Goal: Task Accomplishment & Management: Manage account settings

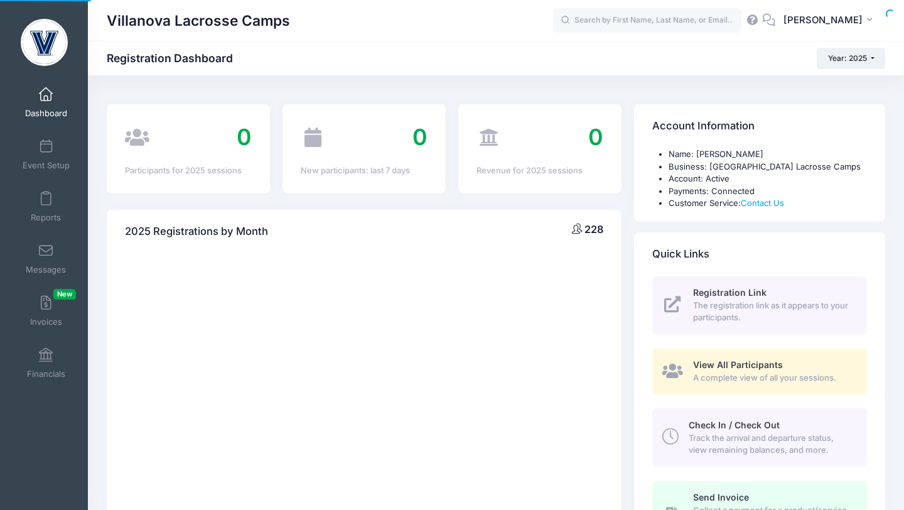
select select
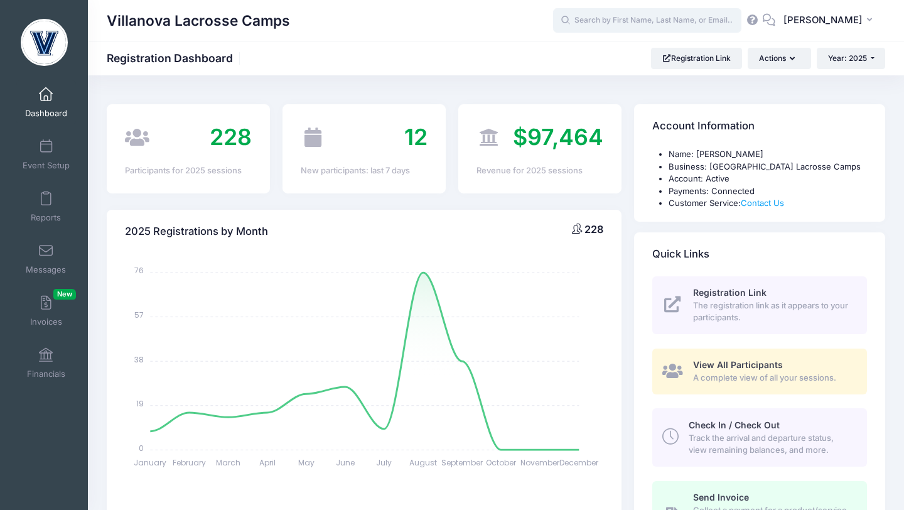
click at [620, 17] on input "text" at bounding box center [647, 20] width 188 height 25
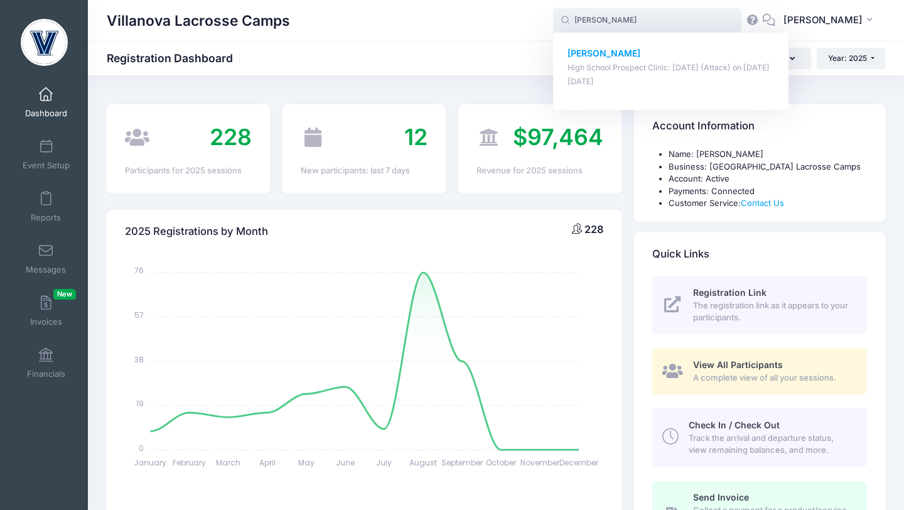
click at [634, 53] on strong "Cooper Sheridan" at bounding box center [604, 53] width 73 height 11
type input "Cooper Sheridan (High School Prospect Clinic: September 21 (Attack), Sep-21, 20…"
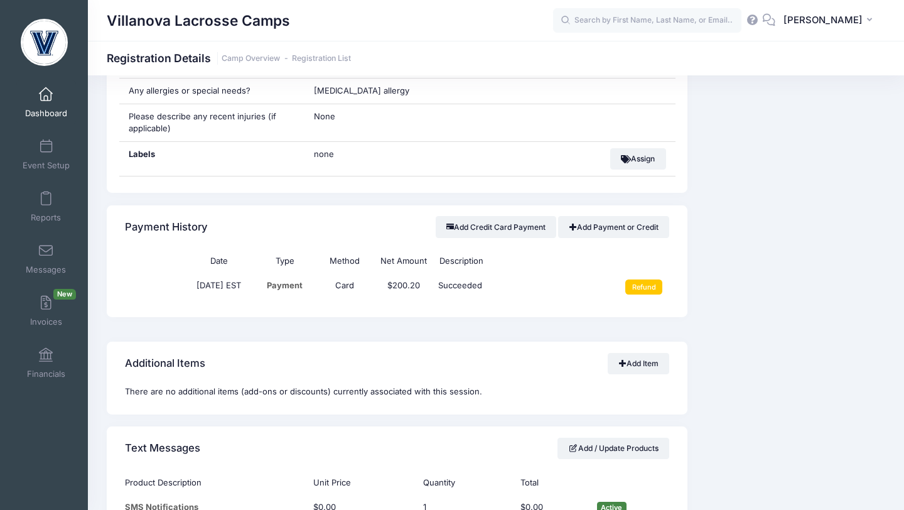
scroll to position [875, 0]
click at [647, 293] on input "Refund" at bounding box center [643, 285] width 37 height 15
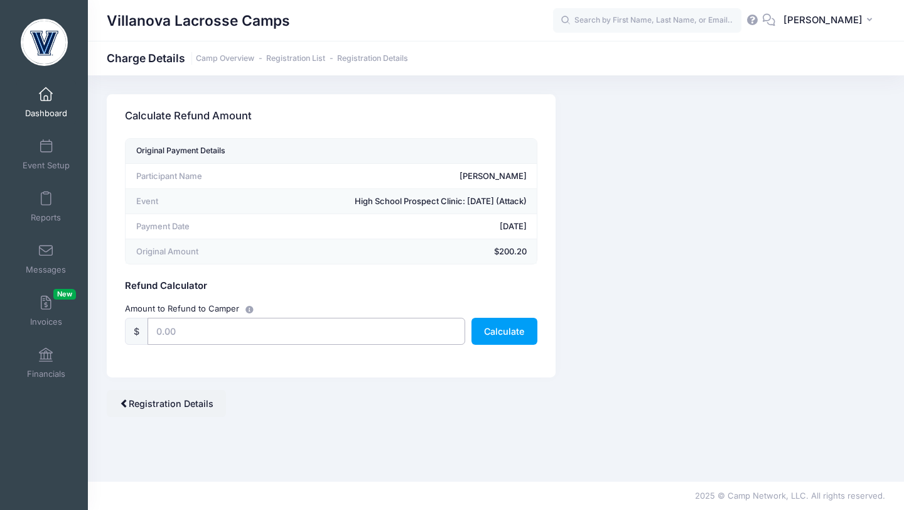
click at [381, 335] on input "text" at bounding box center [307, 331] width 318 height 27
type input "188.00"
click at [505, 331] on button "Calculate" at bounding box center [505, 331] width 66 height 27
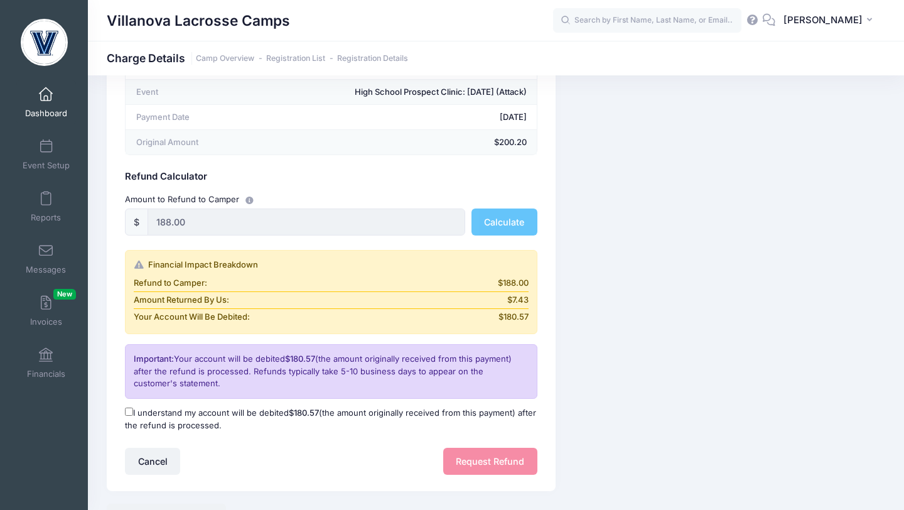
scroll to position [177, 0]
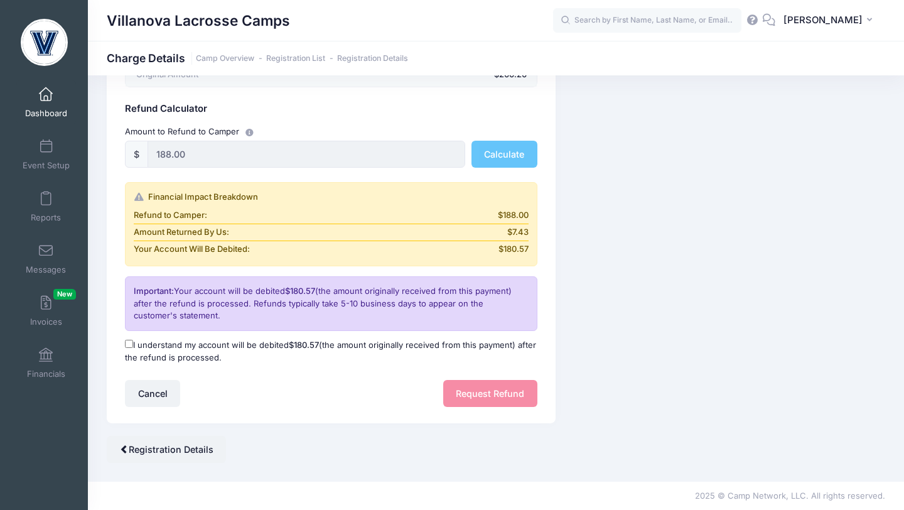
click at [127, 349] on label "I understand my account will be debited $180.57 (the amount originally received…" at bounding box center [331, 351] width 413 height 24
click at [127, 348] on input "I understand my account will be debited $180.57 (the amount originally received…" at bounding box center [129, 344] width 8 height 8
checkbox input "true"
click at [465, 393] on button "Request Refund" at bounding box center [490, 393] width 94 height 27
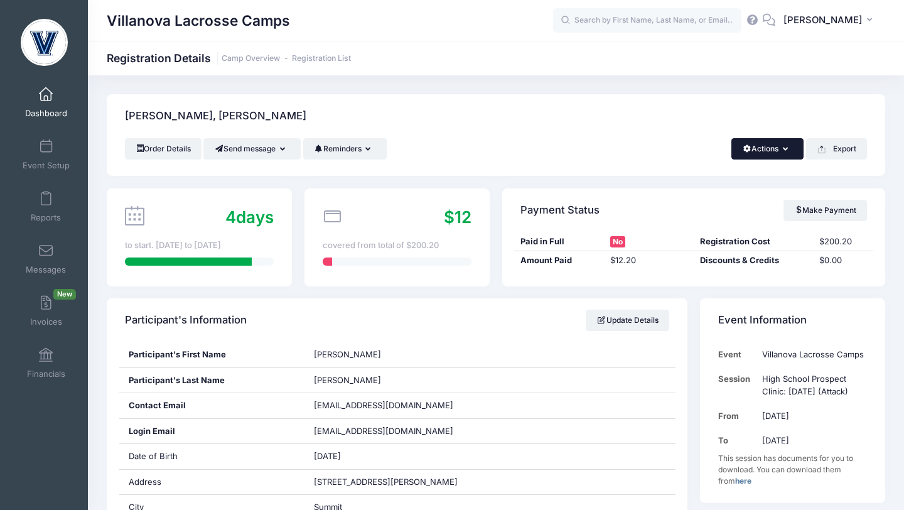
click at [783, 149] on icon "button" at bounding box center [788, 149] width 10 height 0
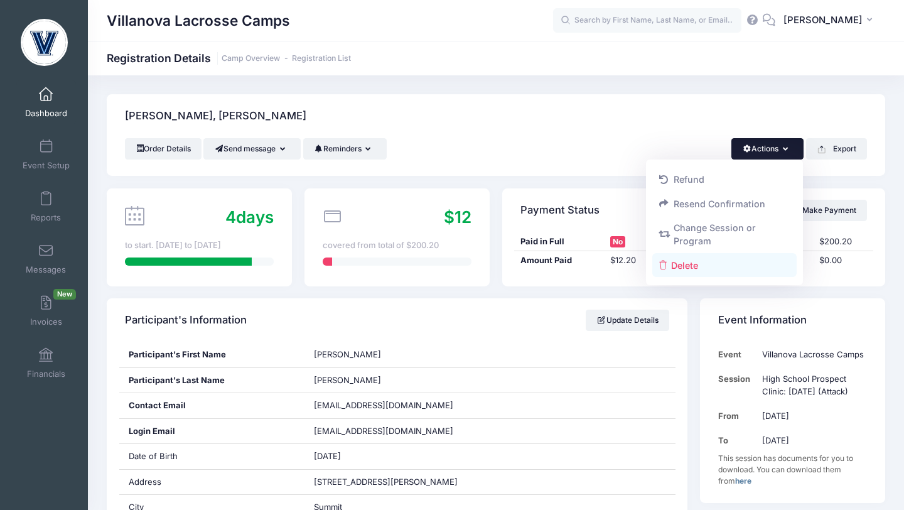
click at [688, 266] on link "Delete" at bounding box center [724, 265] width 145 height 24
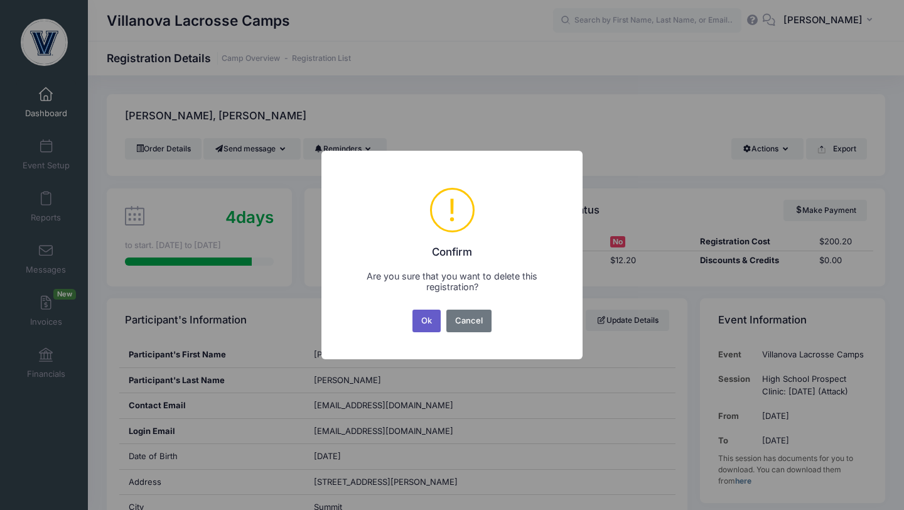
click at [423, 327] on button "Ok" at bounding box center [427, 321] width 29 height 23
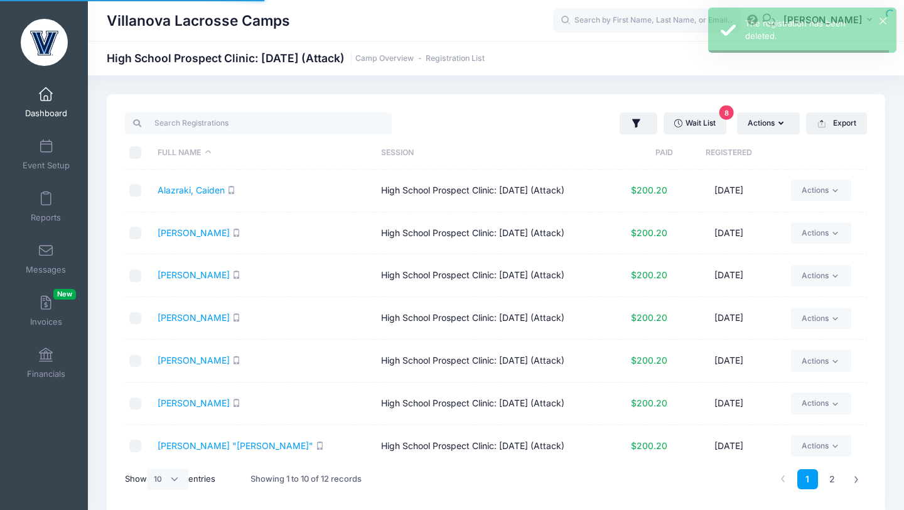
select select "10"
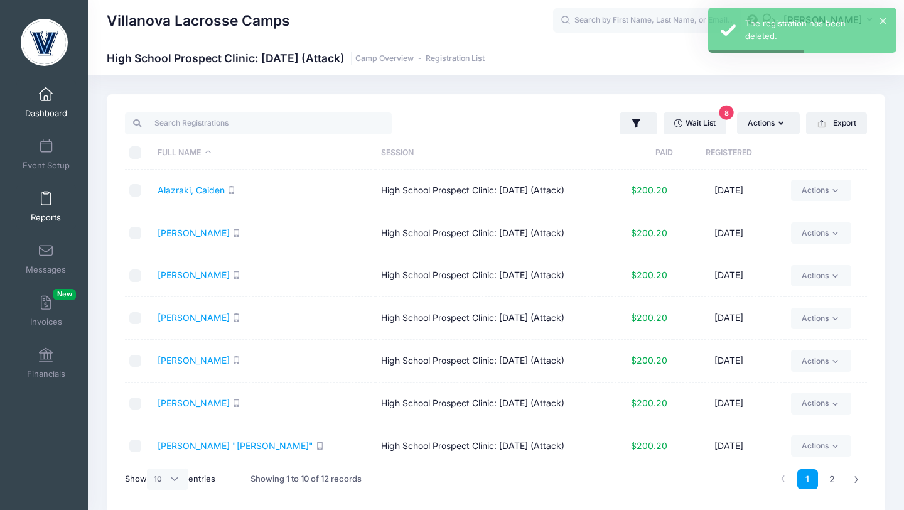
click at [51, 198] on link "Reports" at bounding box center [46, 207] width 60 height 44
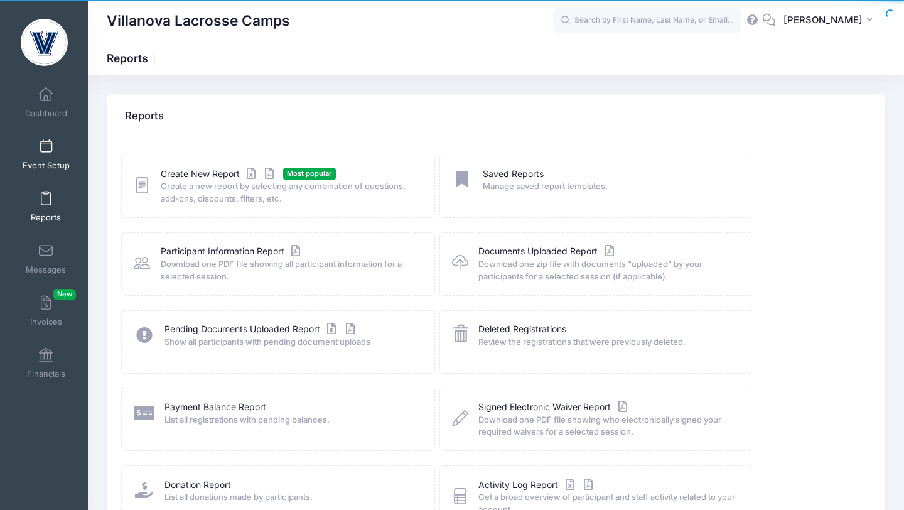
click at [55, 156] on link "Event Setup" at bounding box center [46, 154] width 60 height 44
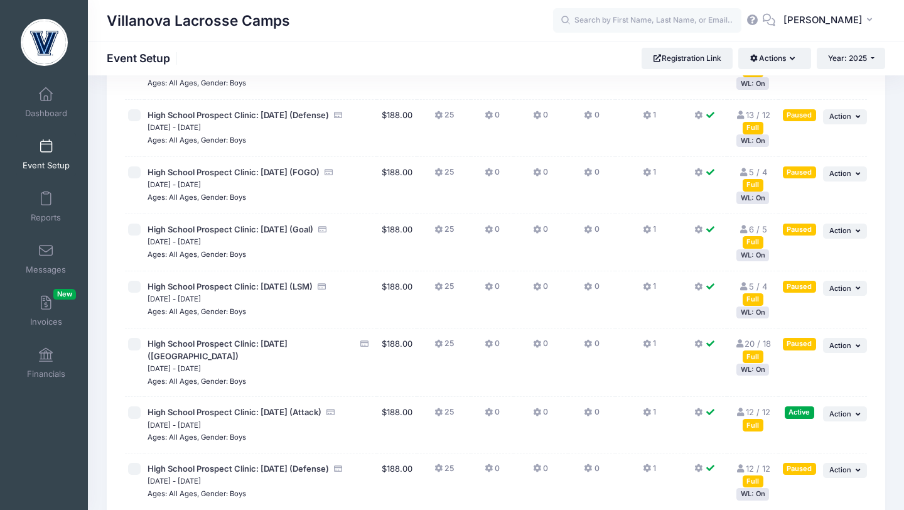
scroll to position [180, 0]
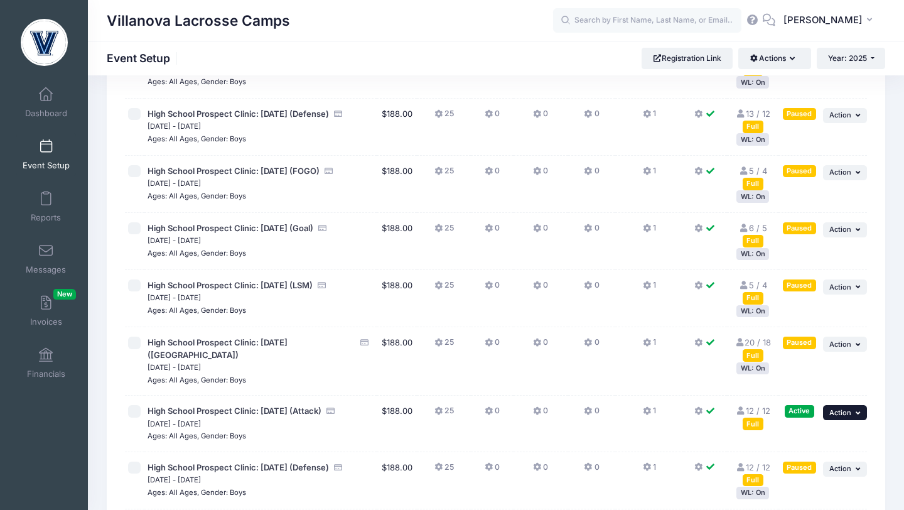
click at [840, 419] on button "... Action" at bounding box center [845, 412] width 44 height 15
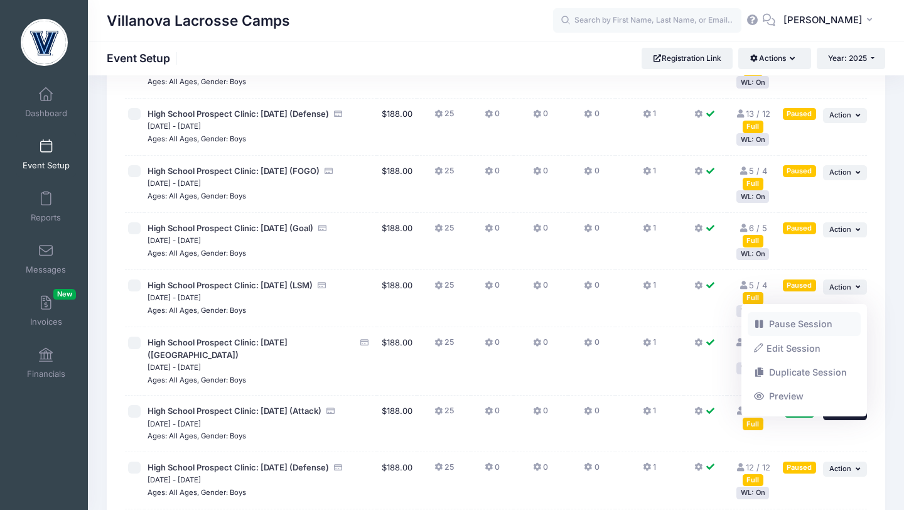
click at [807, 320] on link "Pause Session" at bounding box center [805, 324] width 114 height 24
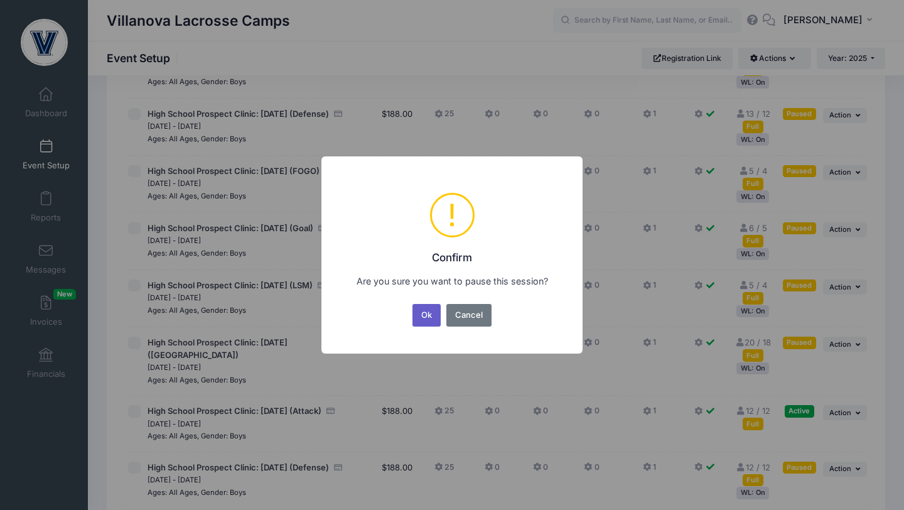
click at [428, 315] on button "Ok" at bounding box center [427, 315] width 29 height 23
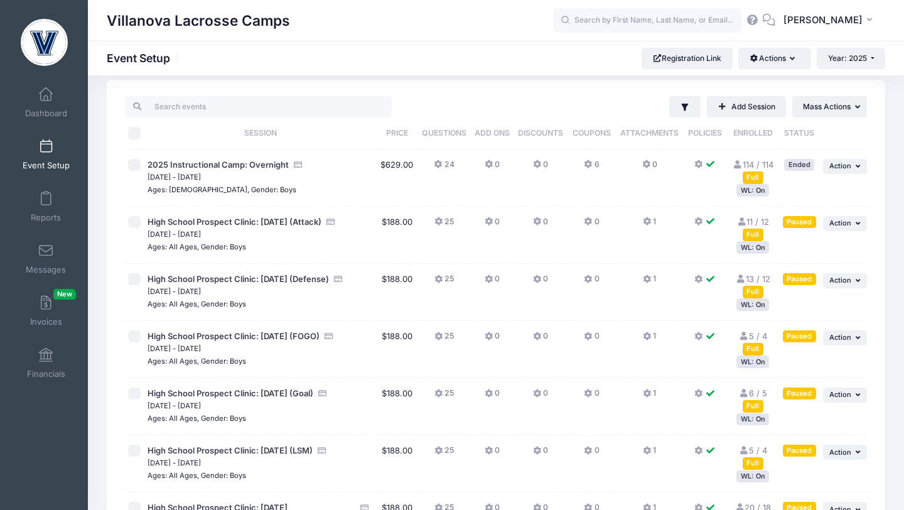
scroll to position [16, 0]
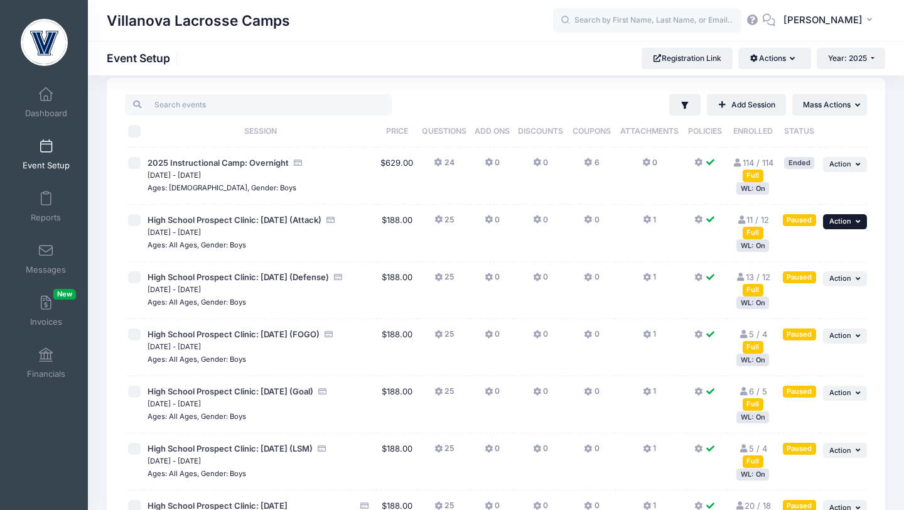
click at [841, 217] on span "Action" at bounding box center [841, 221] width 22 height 9
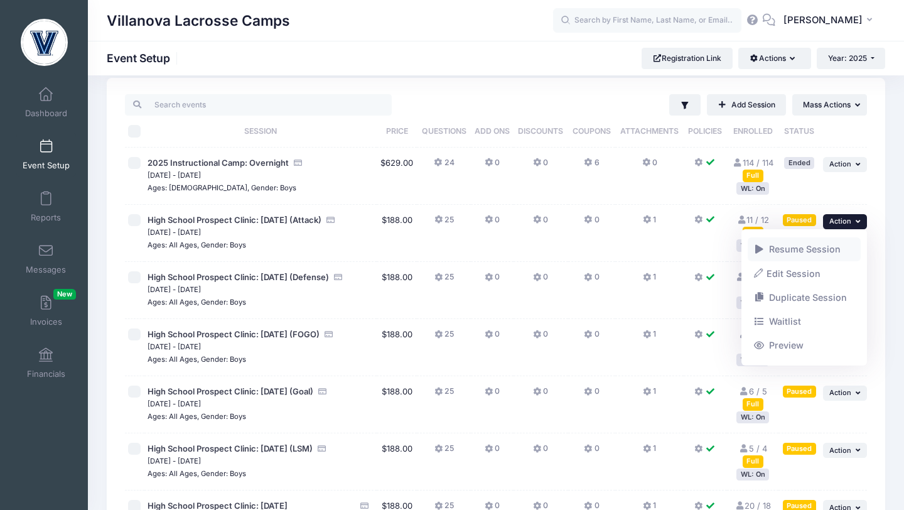
click at [760, 246] on span at bounding box center [759, 249] width 11 height 9
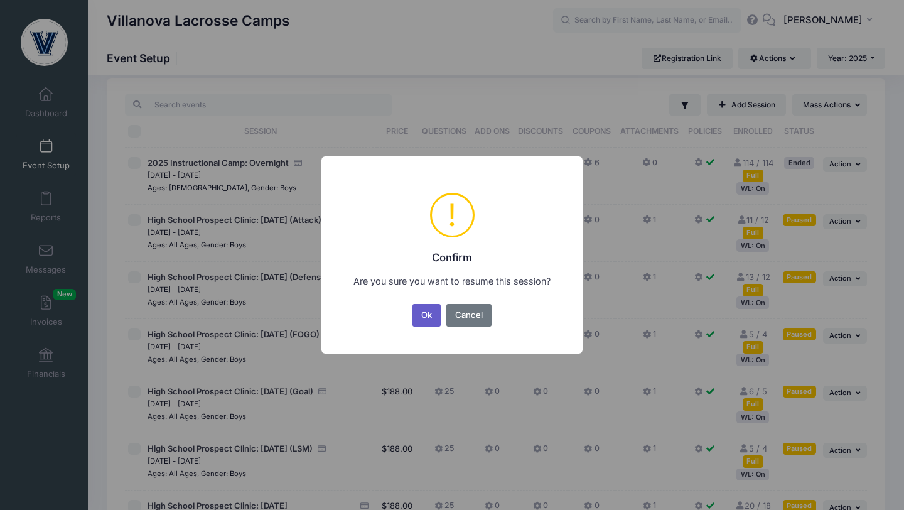
click at [418, 322] on button "Ok" at bounding box center [427, 315] width 29 height 23
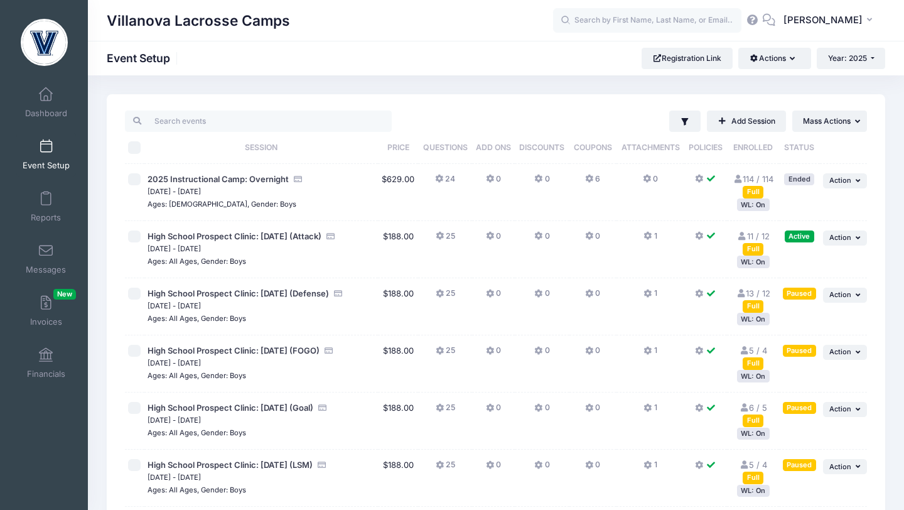
click at [751, 262] on div "WL: On" at bounding box center [753, 262] width 33 height 12
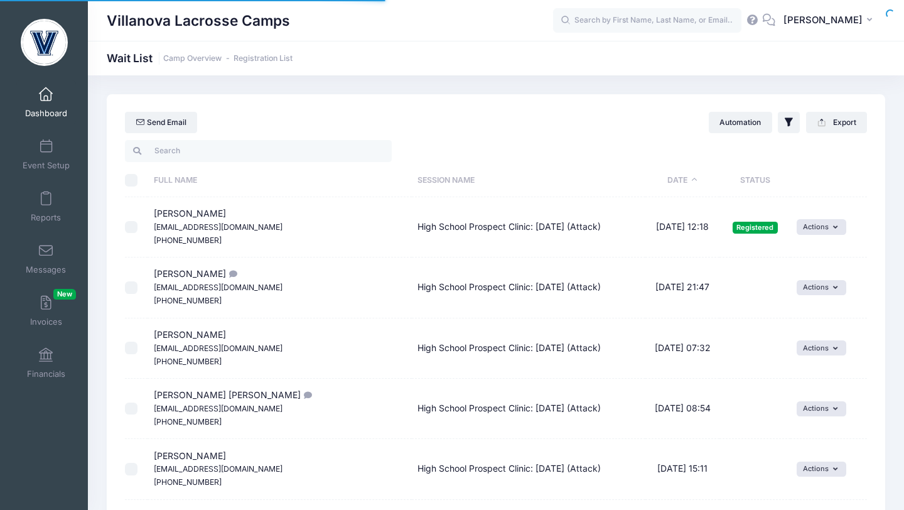
select select "50"
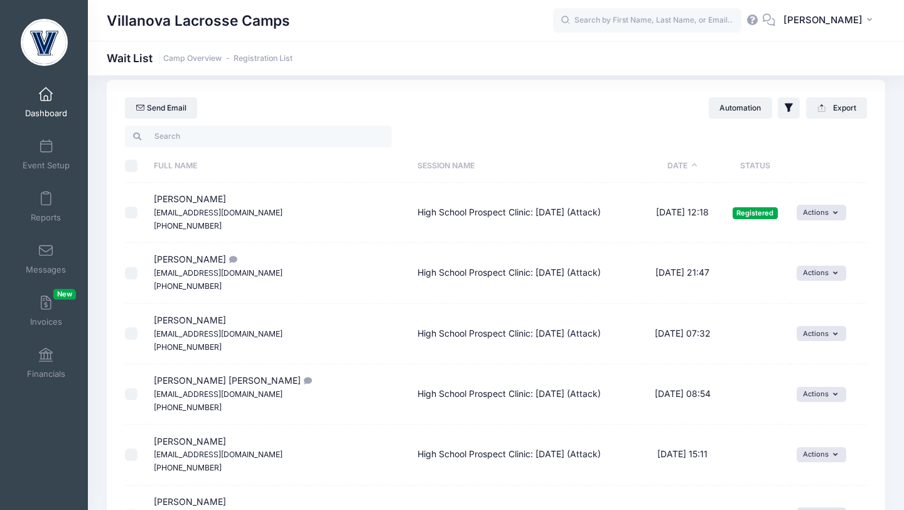
scroll to position [12, 0]
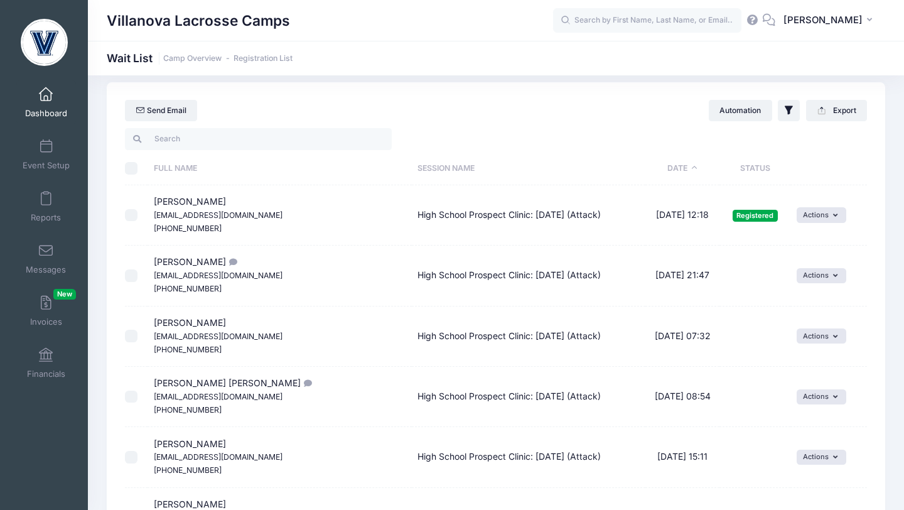
click at [135, 281] on input "checkbox" at bounding box center [131, 275] width 13 height 13
checkbox input "true"
click at [798, 275] on button "Actions" at bounding box center [822, 275] width 50 height 15
click at [796, 299] on link "Invite" at bounding box center [804, 303] width 55 height 24
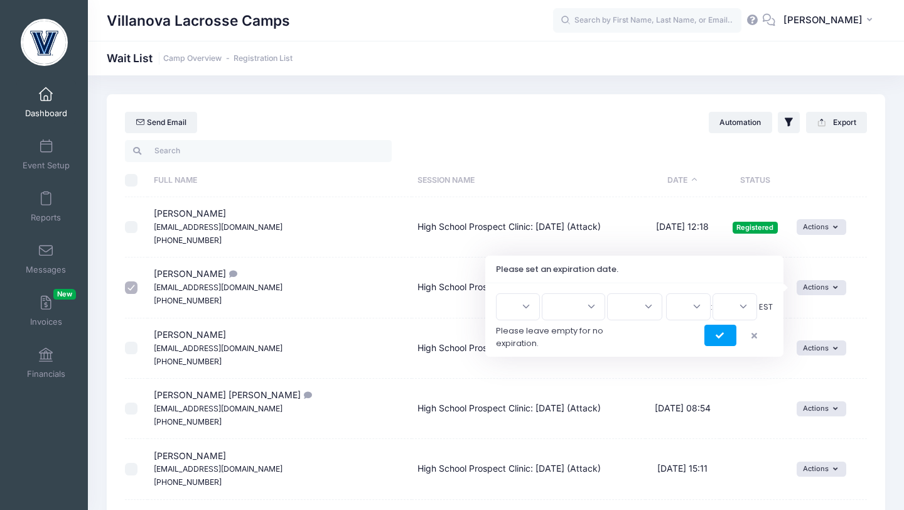
click at [536, 312] on select "1 2 3 4 5 6 7 8 9 10 11 12 13 14 15 16 17 18 19 20 21 22 23 24 25 26 27 28 29 3…" at bounding box center [518, 306] width 44 height 27
click at [501, 293] on select "1 2 3 4 5 6 7 8 9 10 11 12 13 14 15 16 17 18 19 20 21 22 23 24 25 26 27 28 29 3…" at bounding box center [518, 306] width 44 height 27
click at [536, 312] on select "1 2 3 4 5 6 7 8 9 10 11 12 13 14 15 16 17 18 19 20 21 22 23 24 25 26 27 28 29 3…" at bounding box center [518, 306] width 44 height 27
select select "1"
click at [501, 293] on select "1 2 3 4 5 6 7 8 9 10 11 12 13 14 15 16 17 18 19 20 21 22 23 24 25 26 27 28 29 3…" at bounding box center [518, 306] width 44 height 27
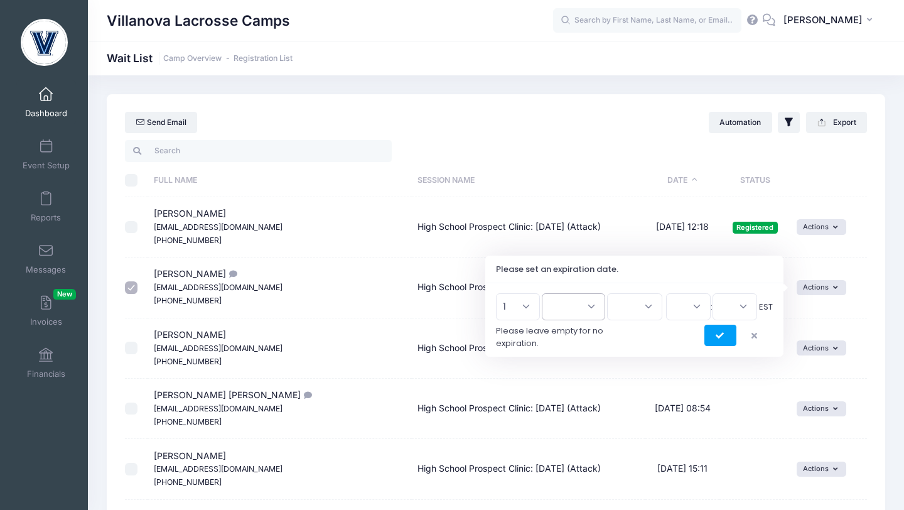
click at [584, 306] on select "Jan Feb Mar Apr May Jun Jul Aug Sep Oct Nov Dec" at bounding box center [573, 306] width 63 height 27
select select "8"
click at [548, 293] on select "Jan Feb Mar Apr May Jun Jul Aug Sep Oct Nov Dec" at bounding box center [573, 306] width 63 height 27
click at [533, 309] on select "1 2 3 4 5 6 7 8 9 10 11 12 13 14 15 16 17 18 19 20 21 22 23 24 25 26 27 28 29 3…" at bounding box center [518, 306] width 44 height 27
select select "17"
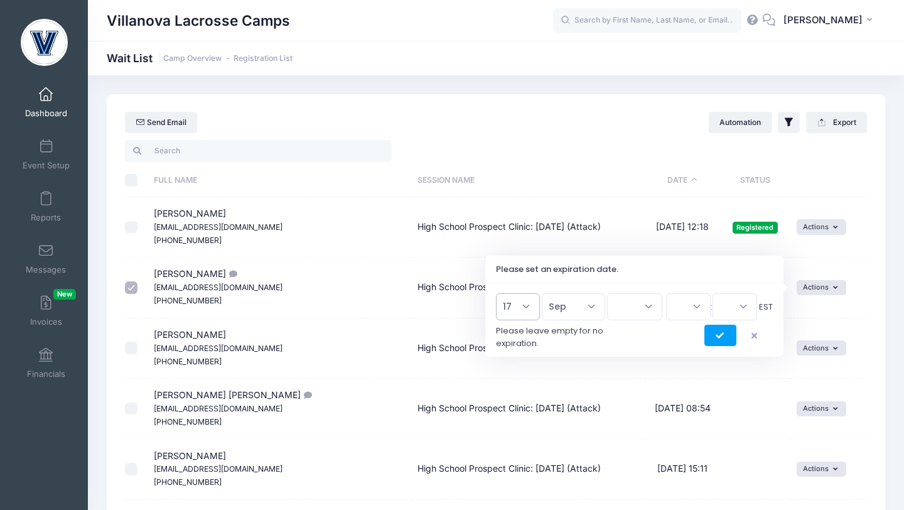
click at [501, 293] on select "1 2 3 4 5 6 7 8 9 10 11 12 13 14 15 16 17 18 19 20 21 22 23 24 25 26 27 28 29 3…" at bounding box center [518, 306] width 44 height 27
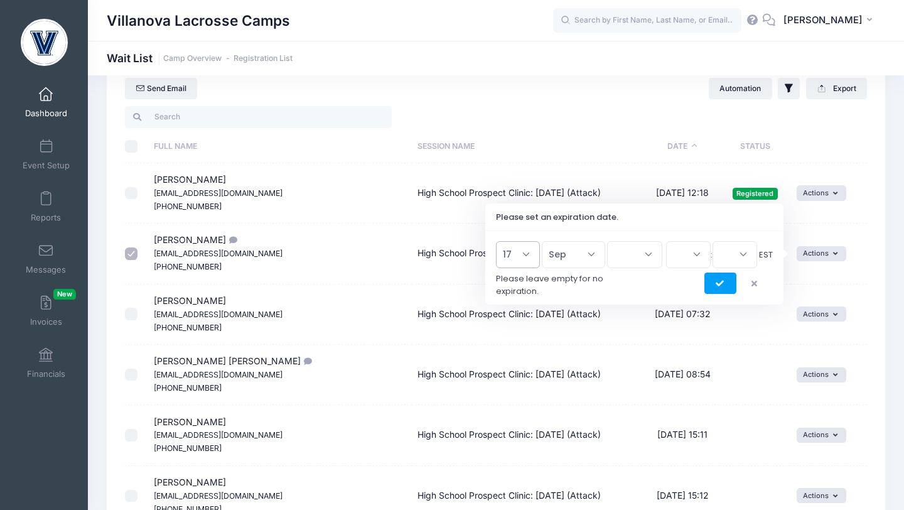
scroll to position [48, 0]
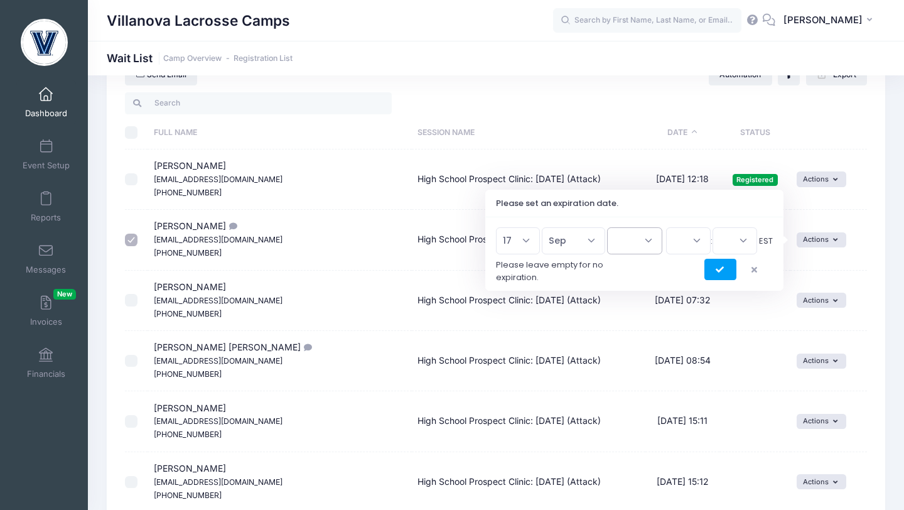
click at [642, 241] on select "2026 2025" at bounding box center [634, 240] width 55 height 27
select select "2025"
click at [607, 227] on select "2026 2025" at bounding box center [634, 240] width 55 height 27
click at [693, 243] on select "00 01 02 03 04 05 06 07 08 09 10 11 12 13 14 15 16 17 18 19 20 21 22 23" at bounding box center [688, 240] width 45 height 27
select select "9"
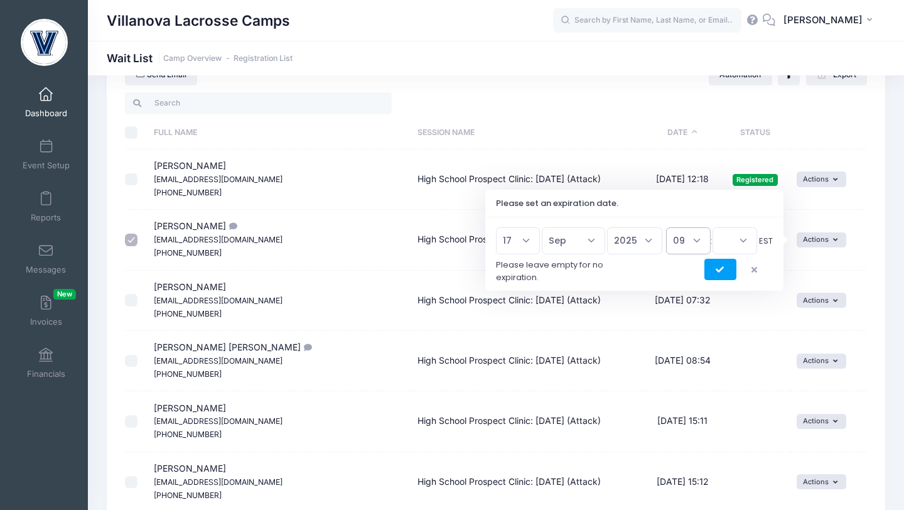
click at [666, 227] on select "00 01 02 03 04 05 06 07 08 09 10 11 12 13 14 15 16 17 18 19 20 21 22 23" at bounding box center [688, 240] width 45 height 27
click at [743, 242] on select "00 15 30 45" at bounding box center [735, 240] width 45 height 27
select select "0"
click at [713, 227] on select "00 15 30 45" at bounding box center [735, 240] width 45 height 27
click at [722, 270] on icon "submit" at bounding box center [721, 270] width 10 height 0
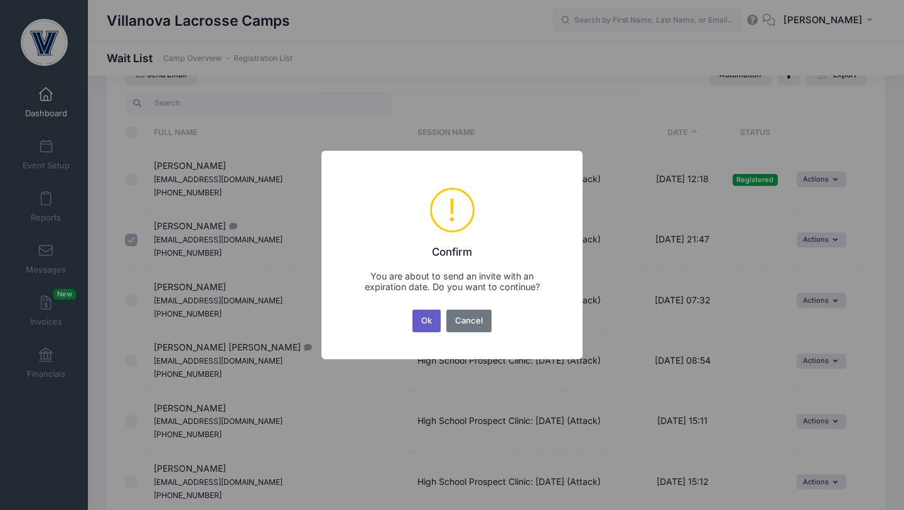
click at [423, 320] on button "Ok" at bounding box center [427, 321] width 29 height 23
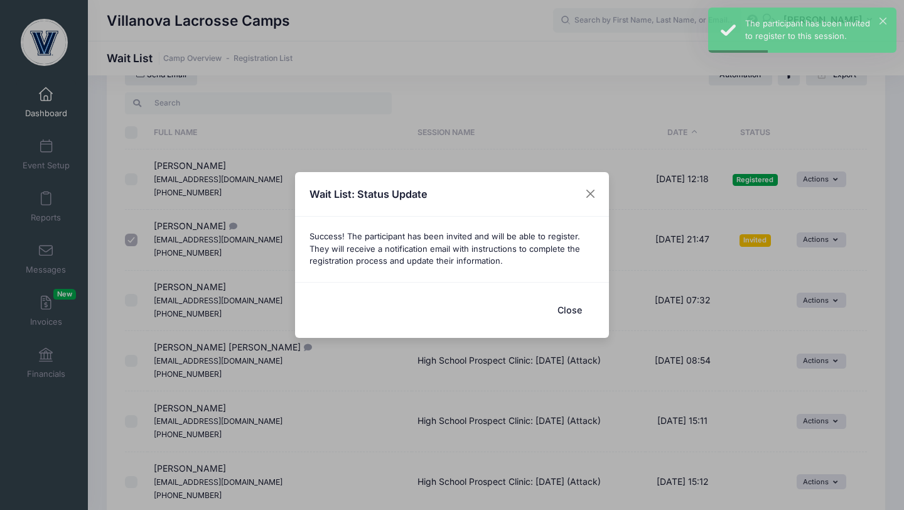
click at [577, 315] on button "Close" at bounding box center [569, 309] width 50 height 27
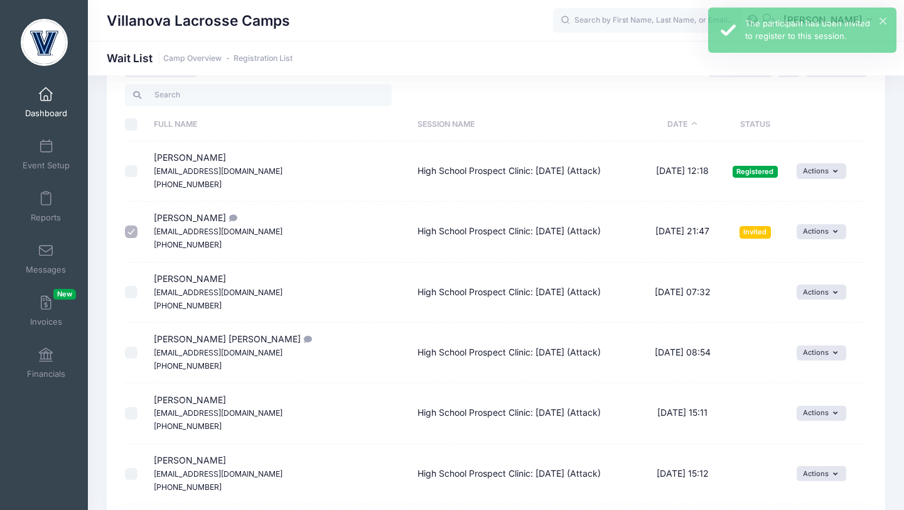
scroll to position [67, 0]
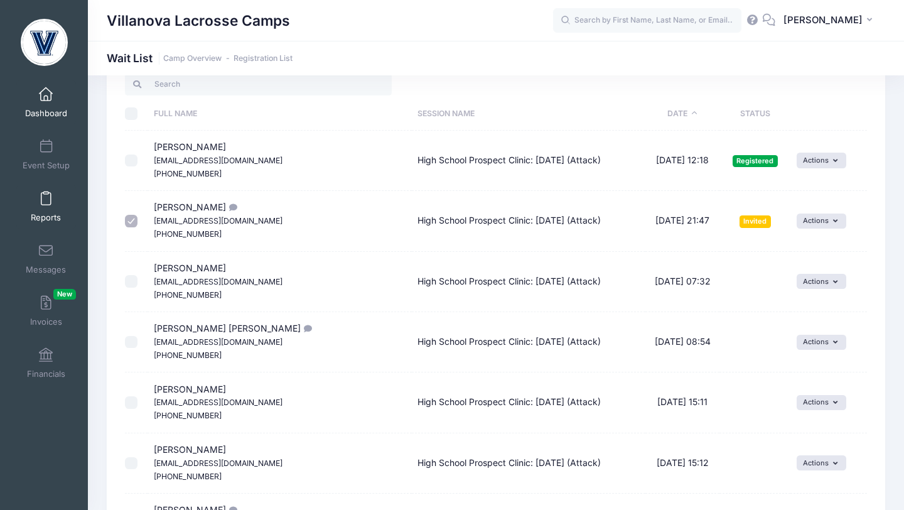
click at [46, 204] on span at bounding box center [46, 199] width 0 height 14
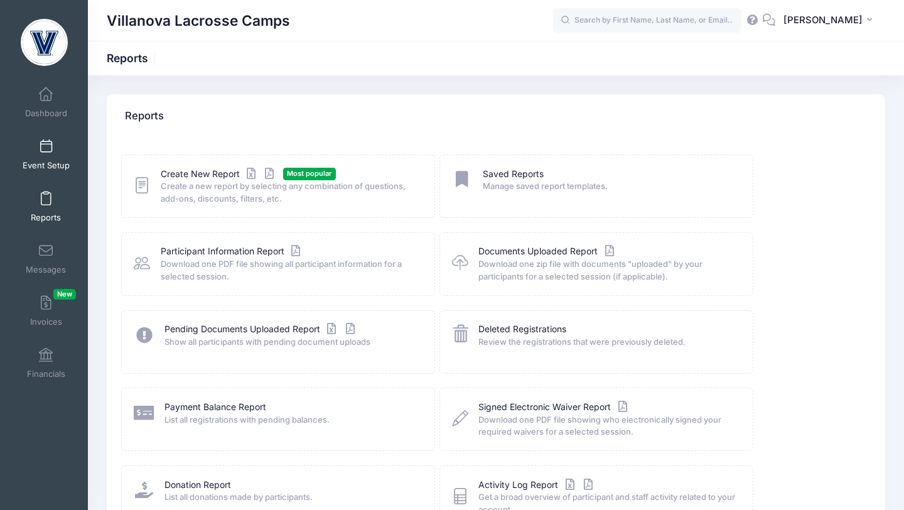
click at [46, 146] on span at bounding box center [46, 147] width 0 height 14
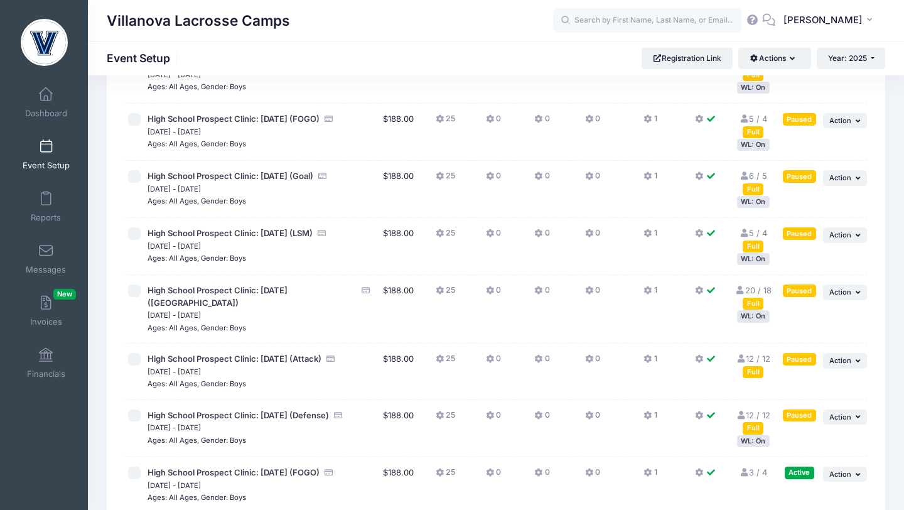
scroll to position [235, 0]
